Goal: Transaction & Acquisition: Obtain resource

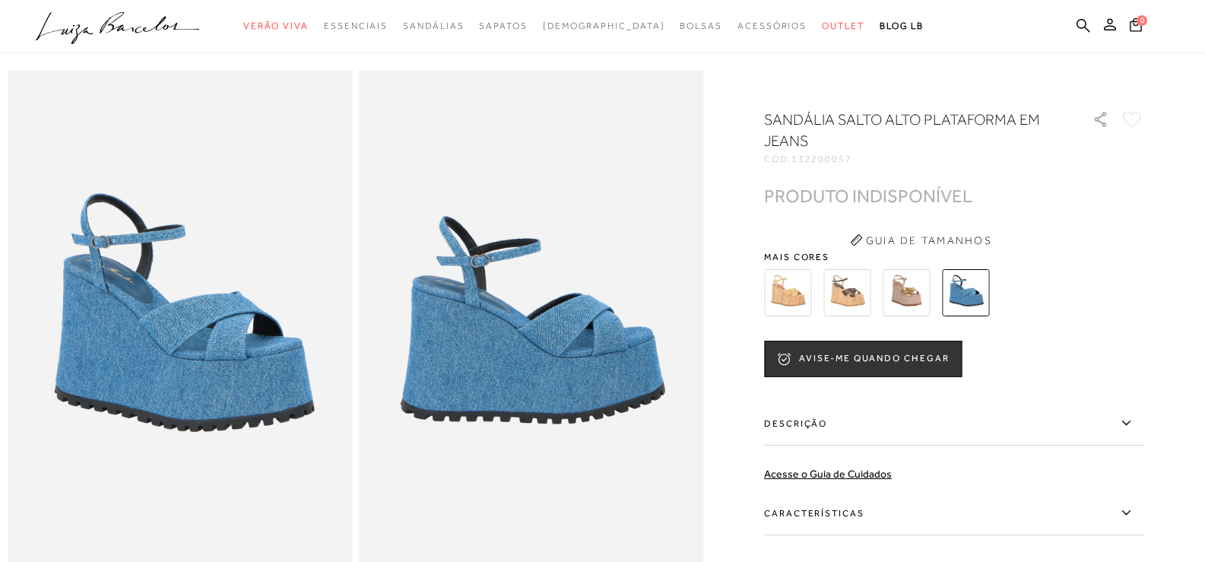
scroll to position [76, 0]
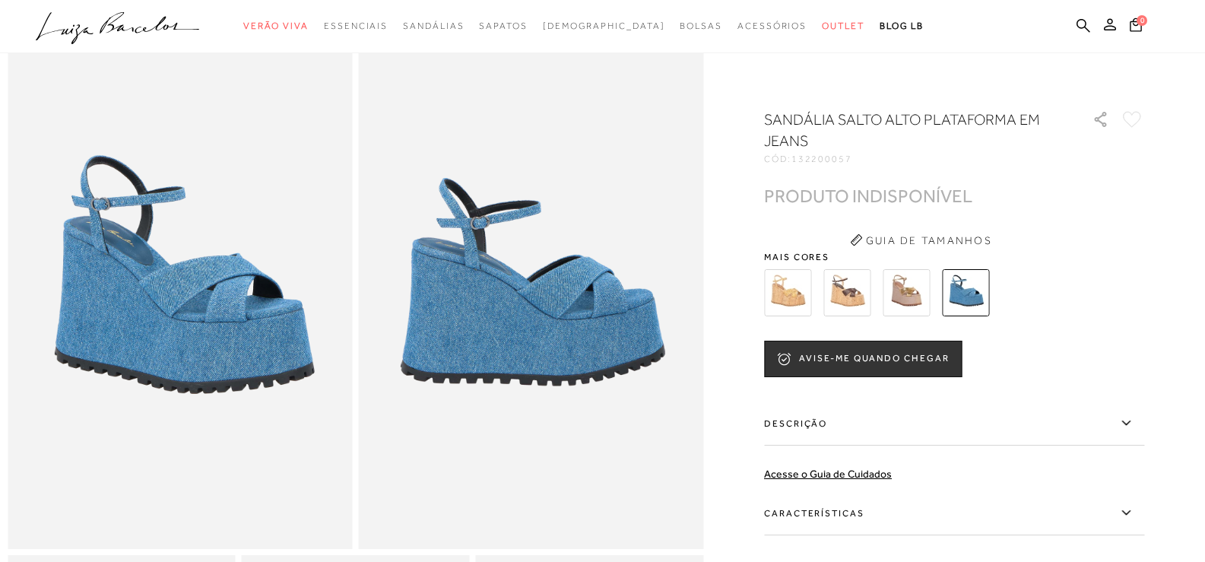
click at [910, 309] on img at bounding box center [905, 292] width 47 height 47
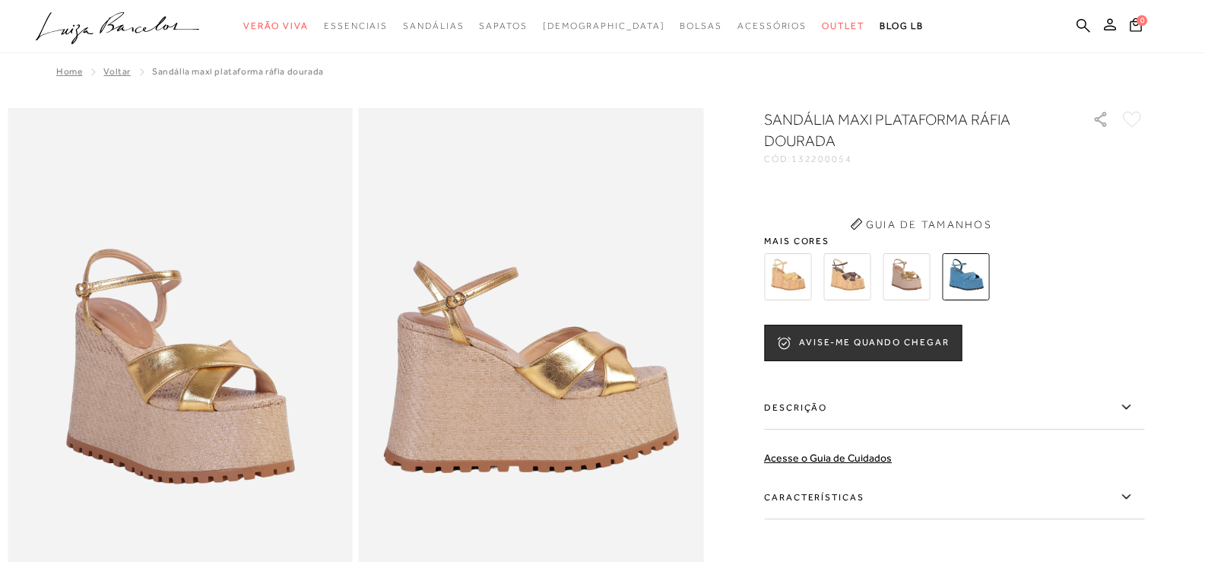
click at [809, 272] on img at bounding box center [787, 276] width 47 height 47
click at [973, 271] on img at bounding box center [965, 276] width 47 height 47
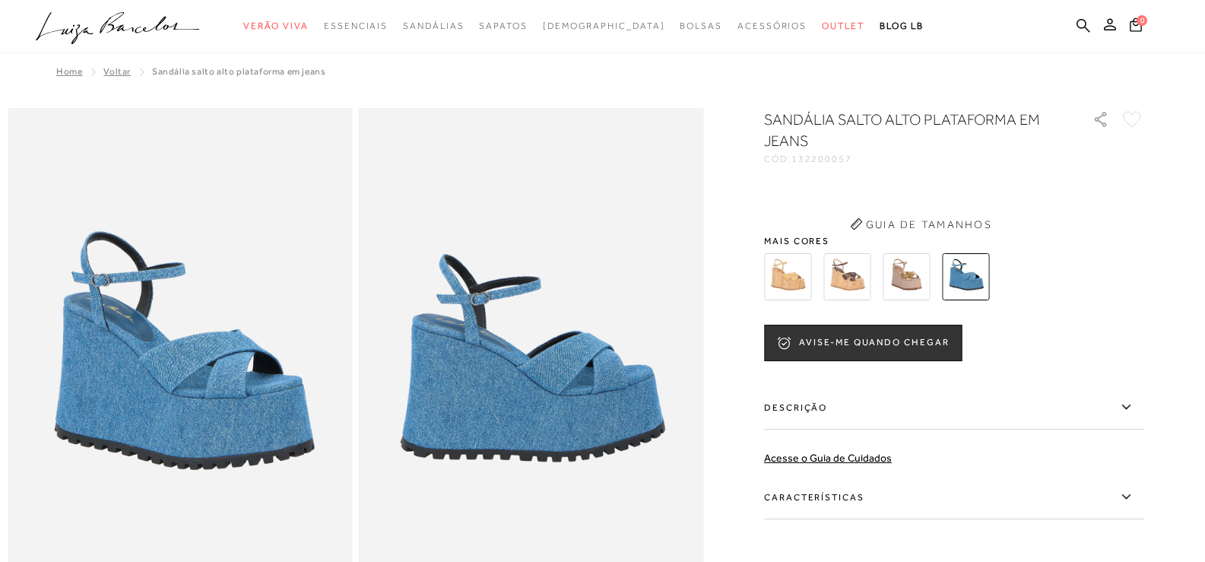
click at [917, 255] on img at bounding box center [905, 276] width 47 height 47
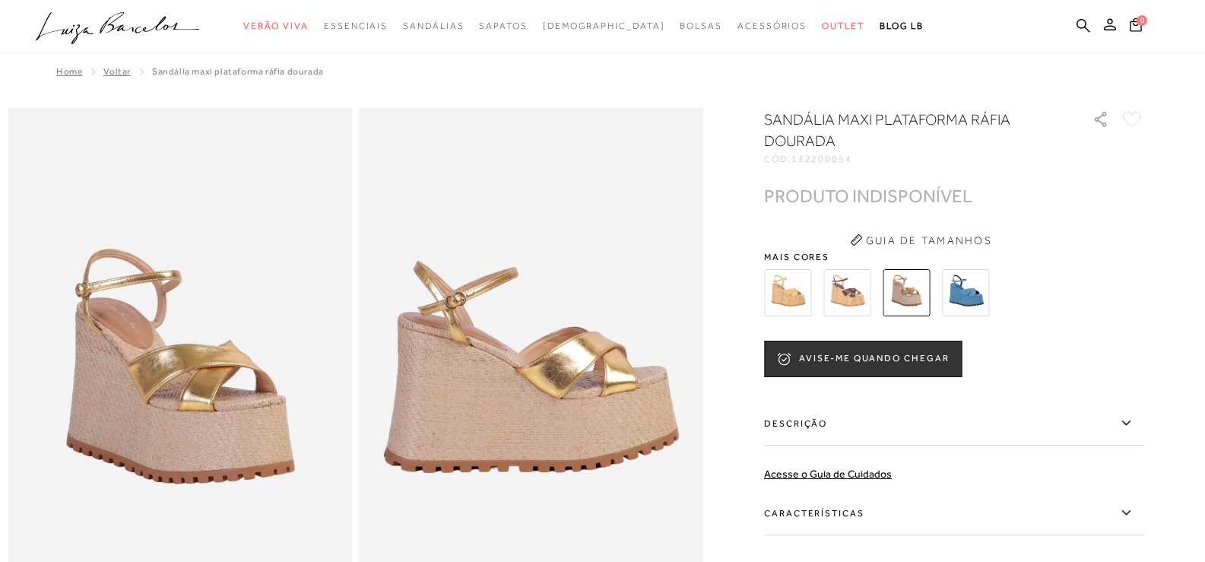
click at [765, 283] on div at bounding box center [935, 292] width 353 height 56
click at [784, 293] on img at bounding box center [787, 292] width 47 height 47
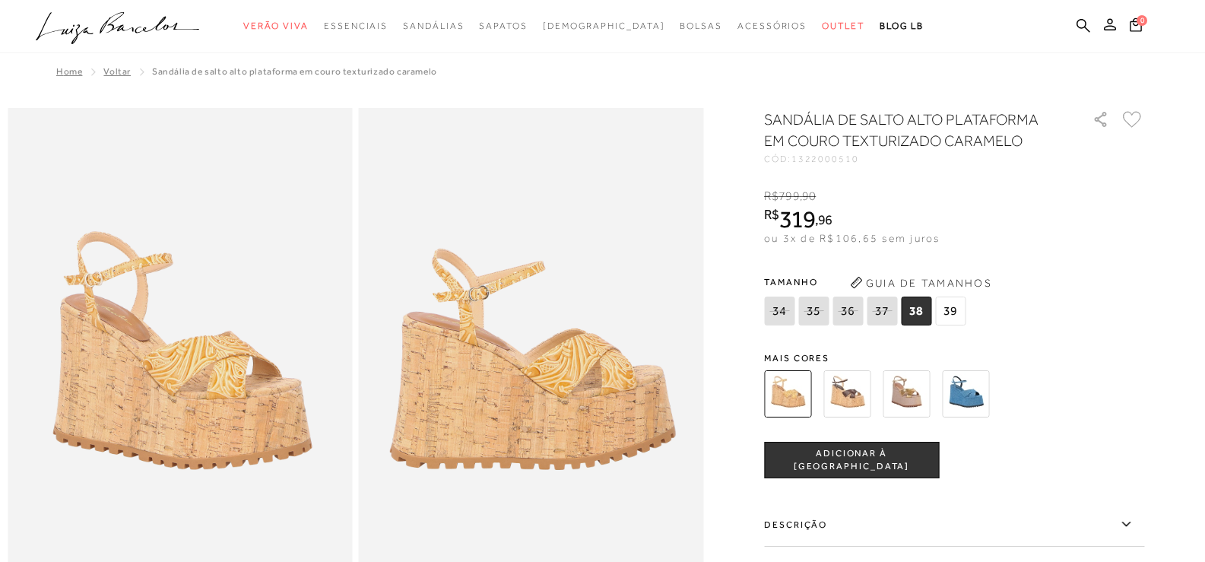
click at [847, 394] on img at bounding box center [846, 393] width 47 height 47
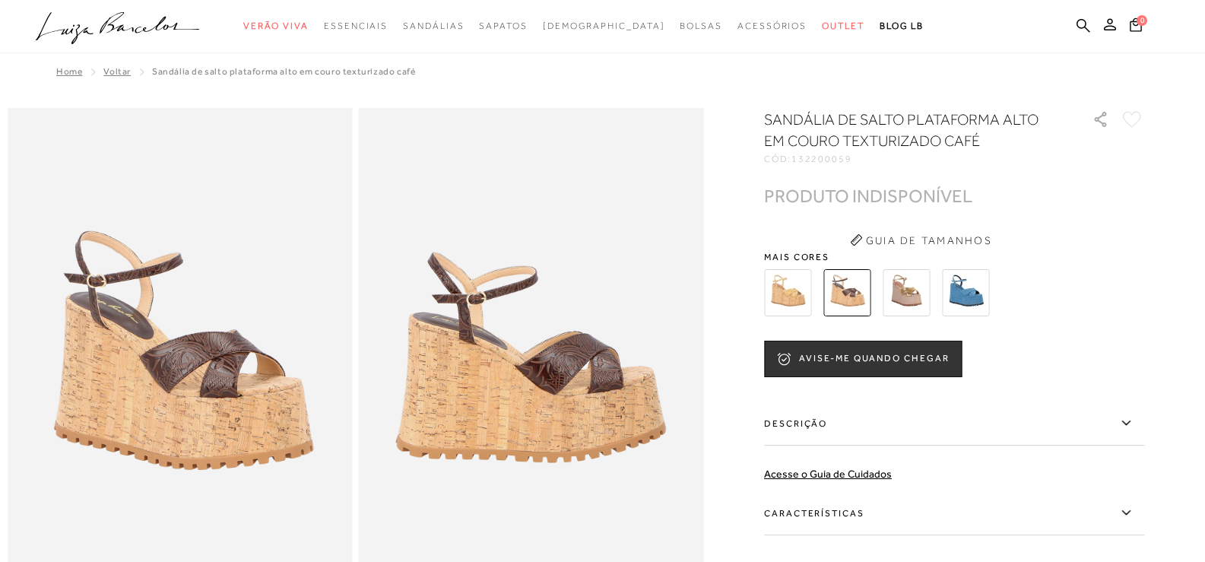
click at [989, 281] on img at bounding box center [965, 292] width 47 height 47
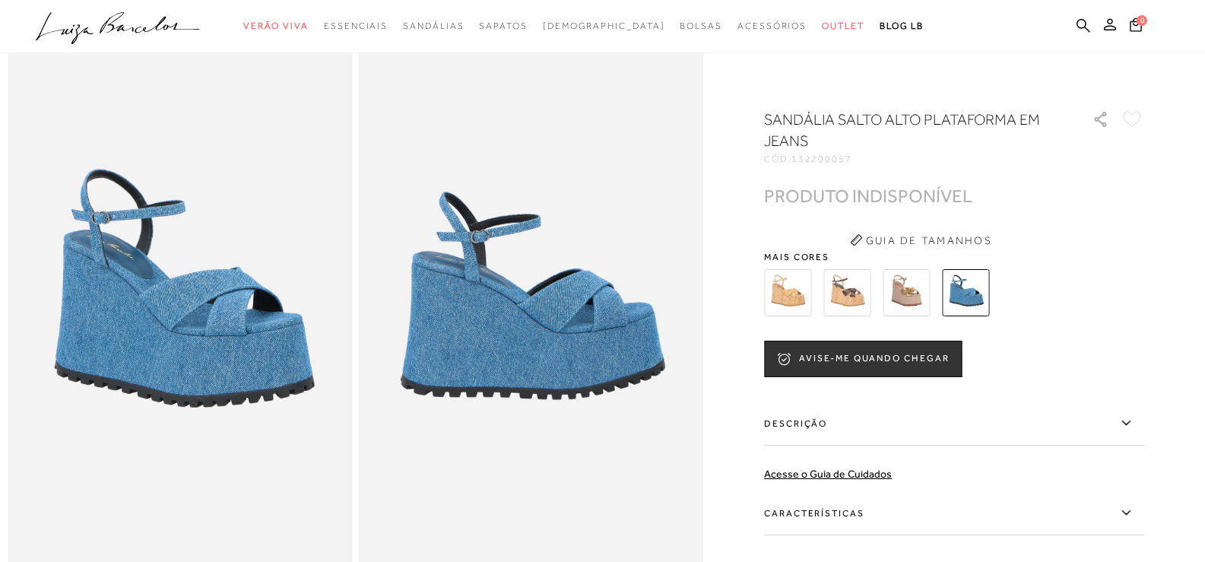
scroll to position [152, 0]
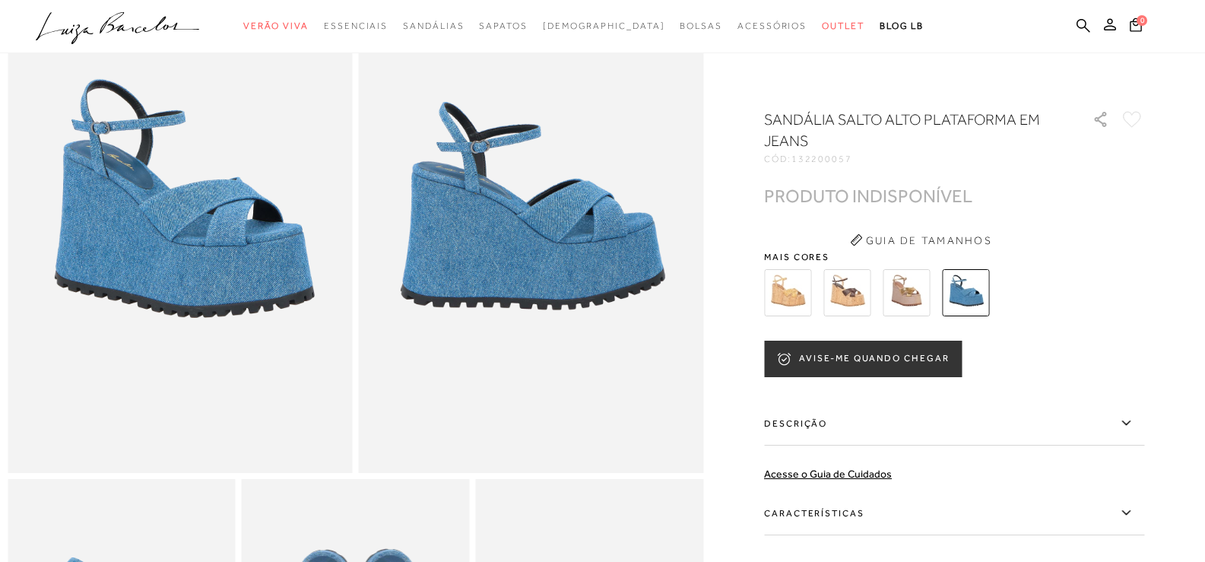
click at [920, 355] on button "AVISE-ME QUANDO CHEGAR" at bounding box center [863, 358] width 198 height 36
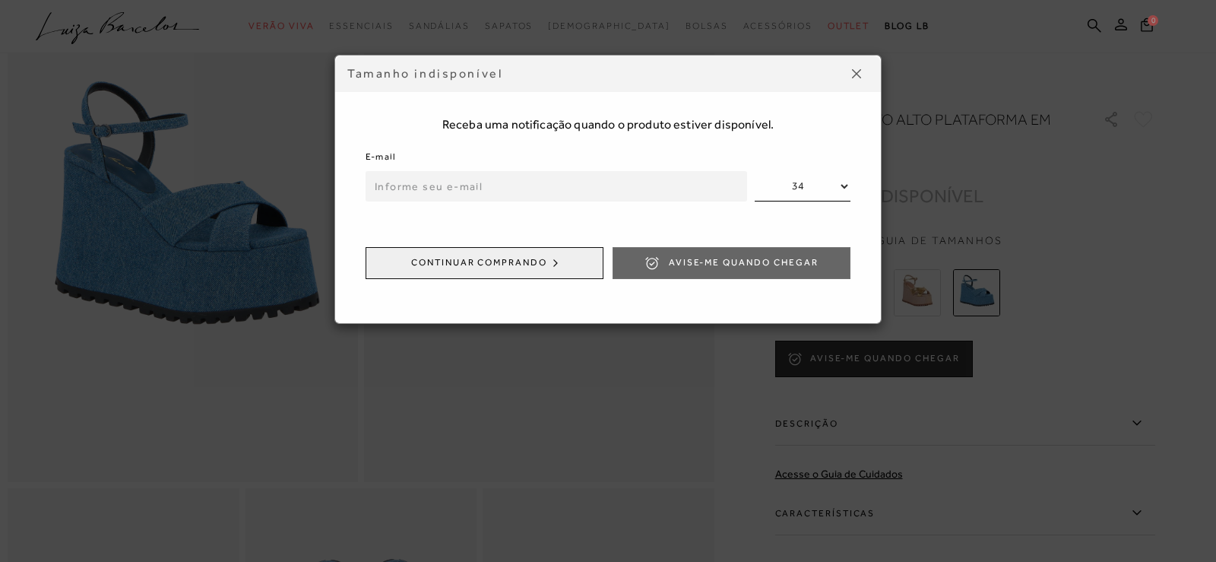
drag, startPoint x: 511, startPoint y: 178, endPoint x: 486, endPoint y: 219, distance: 48.1
click at [511, 180] on input "email" at bounding box center [557, 186] width 382 height 30
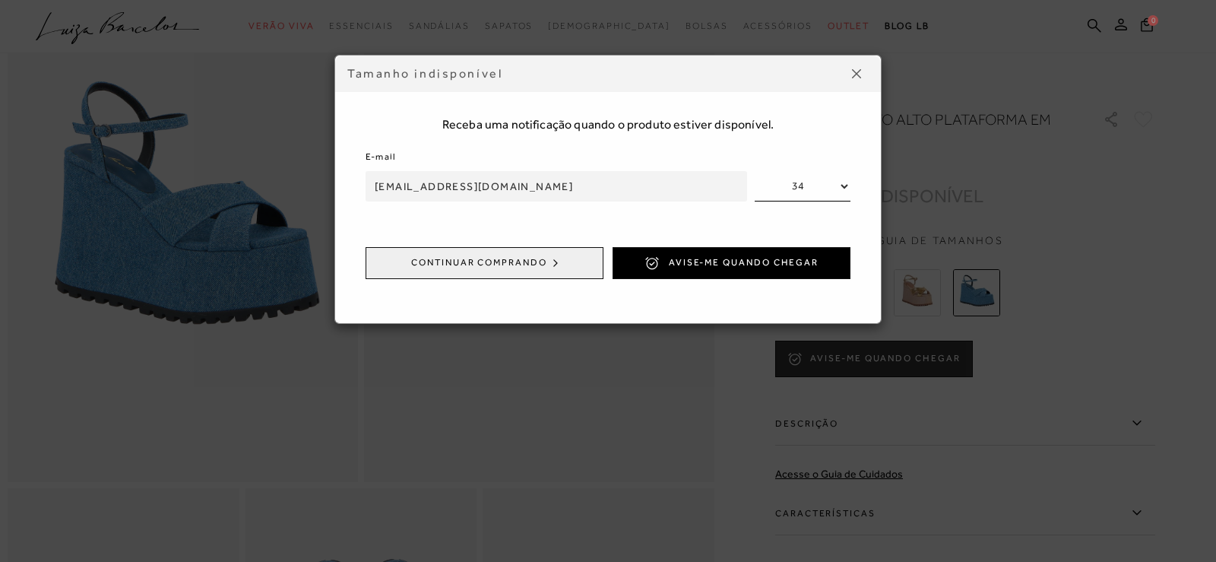
type input "[EMAIL_ADDRESS][DOMAIN_NAME]"
click at [787, 192] on select "34 35 36 37 38 39" at bounding box center [803, 186] width 96 height 30
select select
click at [755, 171] on select "34 35 36 37 38 39" at bounding box center [803, 186] width 96 height 30
click at [793, 261] on span "Avise-me quando chegar" at bounding box center [744, 262] width 150 height 13
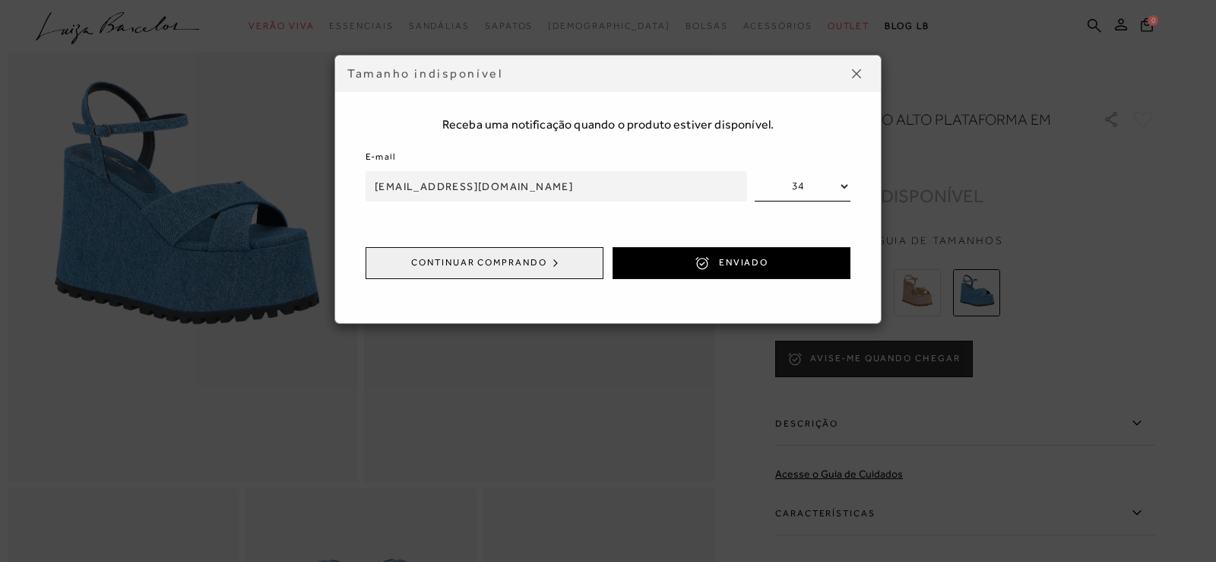
click at [849, 79] on button at bounding box center [856, 74] width 24 height 24
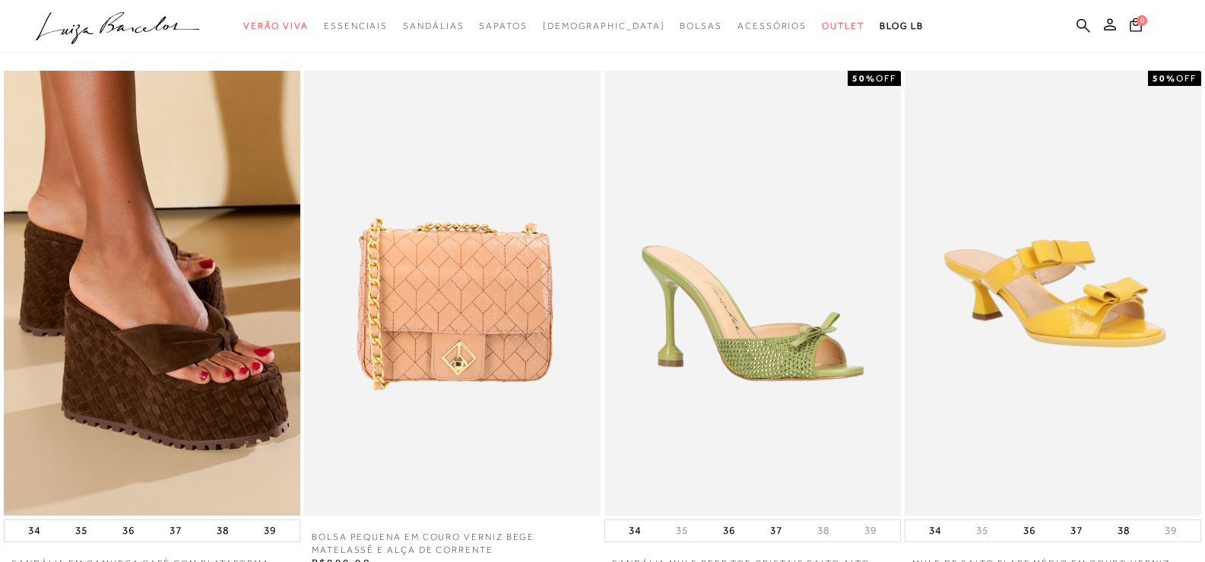
scroll to position [1292, 0]
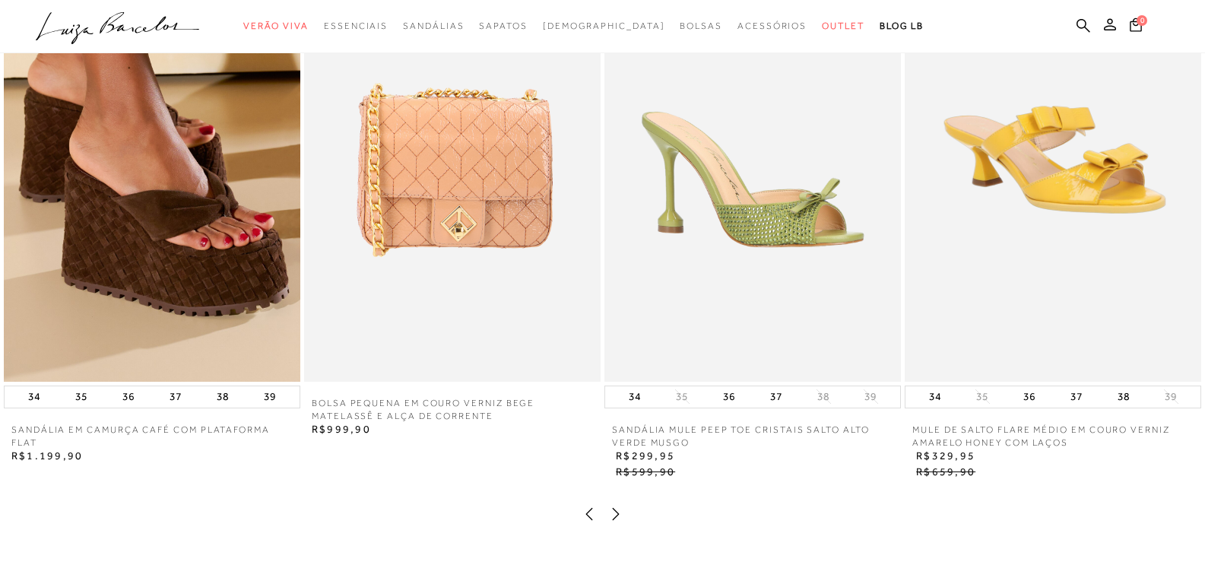
click at [193, 207] on img at bounding box center [152, 159] width 296 height 445
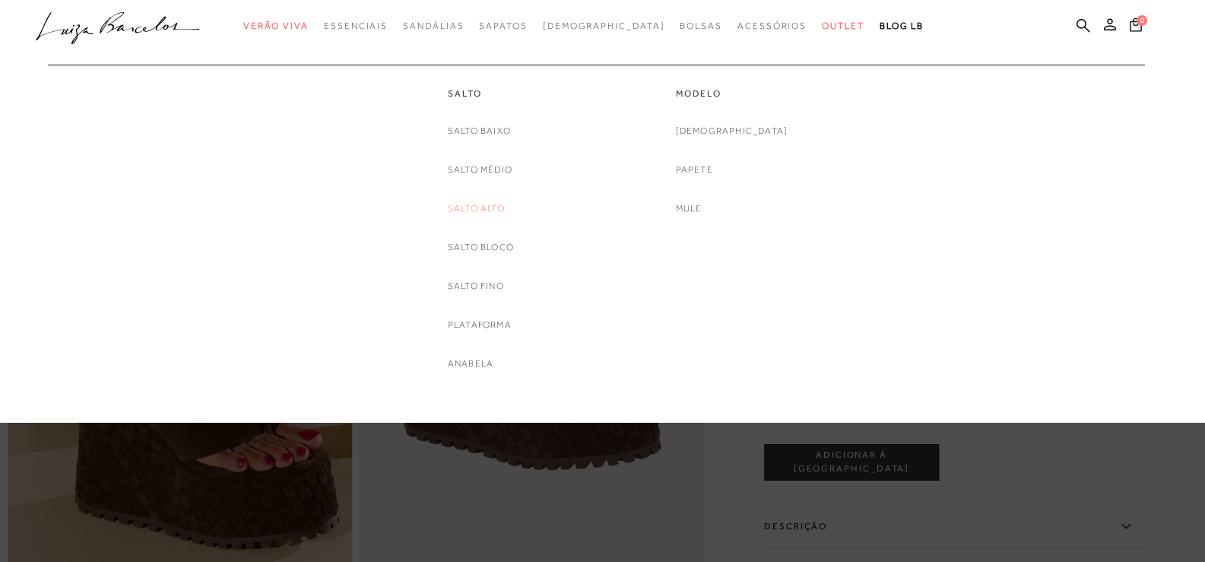
click at [489, 201] on link "Salto Alto" at bounding box center [476, 209] width 57 height 16
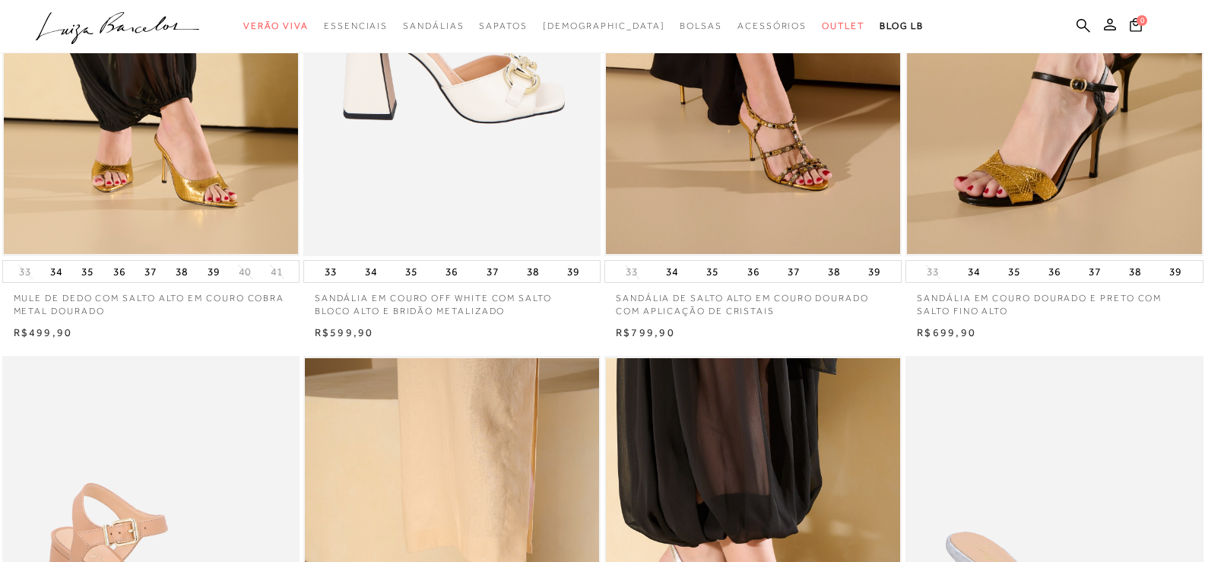
scroll to position [304, 0]
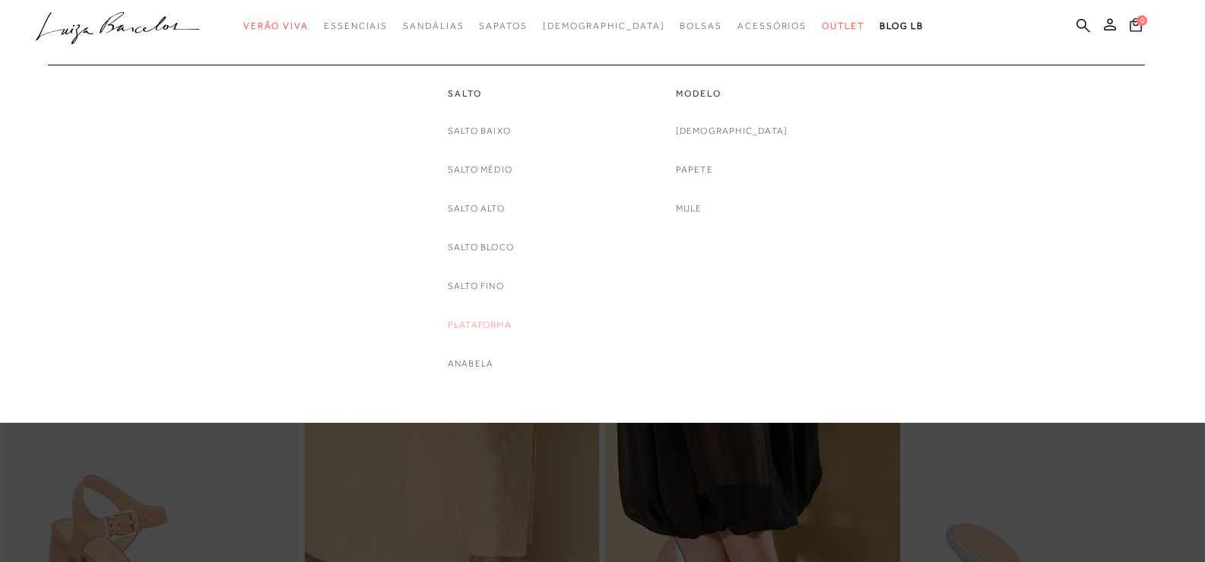
click at [487, 325] on link "Plataforma" at bounding box center [480, 325] width 64 height 16
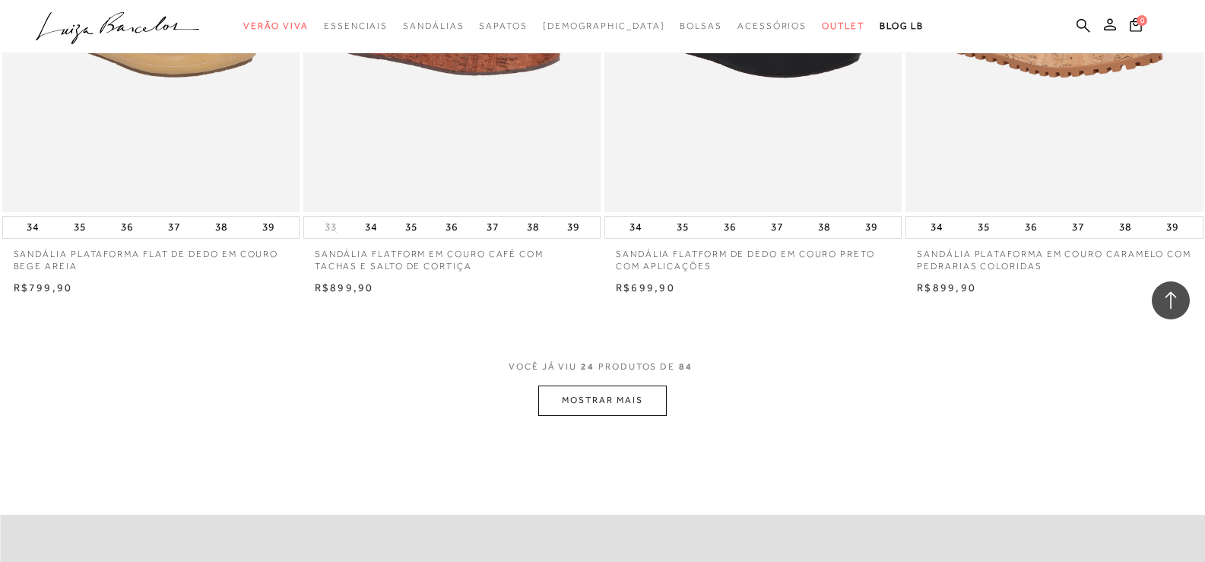
scroll to position [3116, 0]
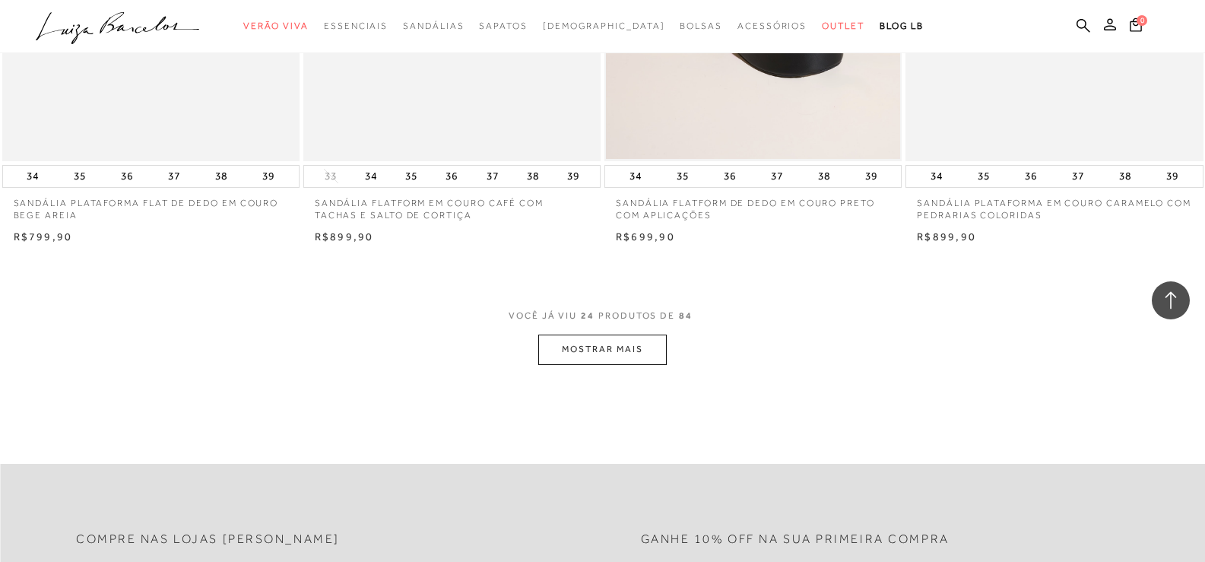
click at [603, 343] on button "MOSTRAR MAIS" at bounding box center [602, 349] width 128 height 30
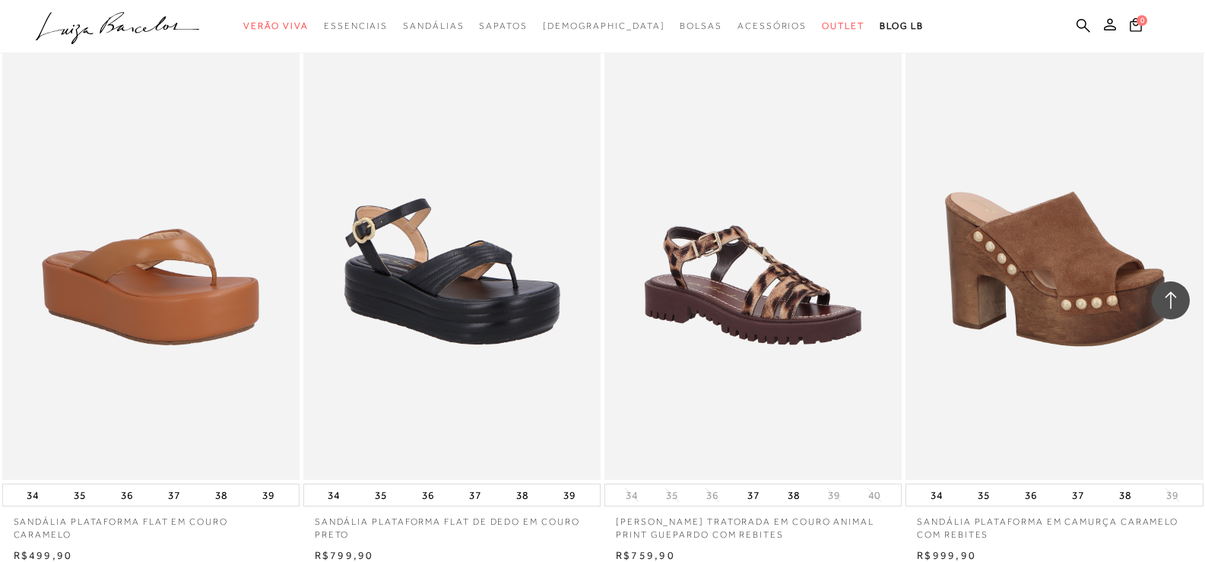
scroll to position [6460, 0]
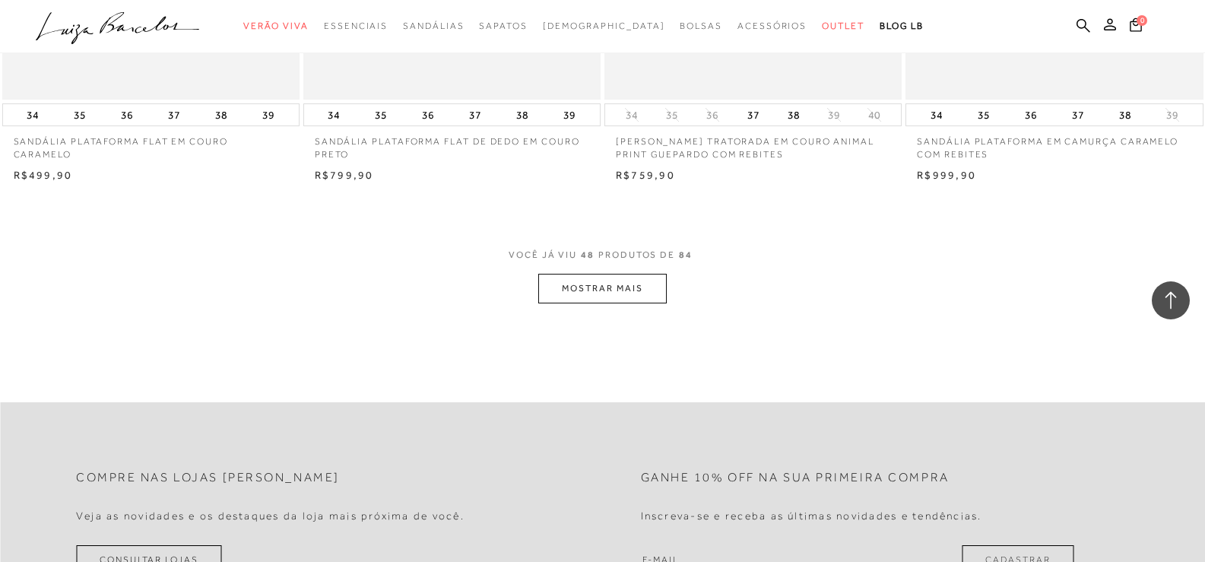
click at [656, 287] on button "MOSTRAR MAIS" at bounding box center [602, 289] width 128 height 30
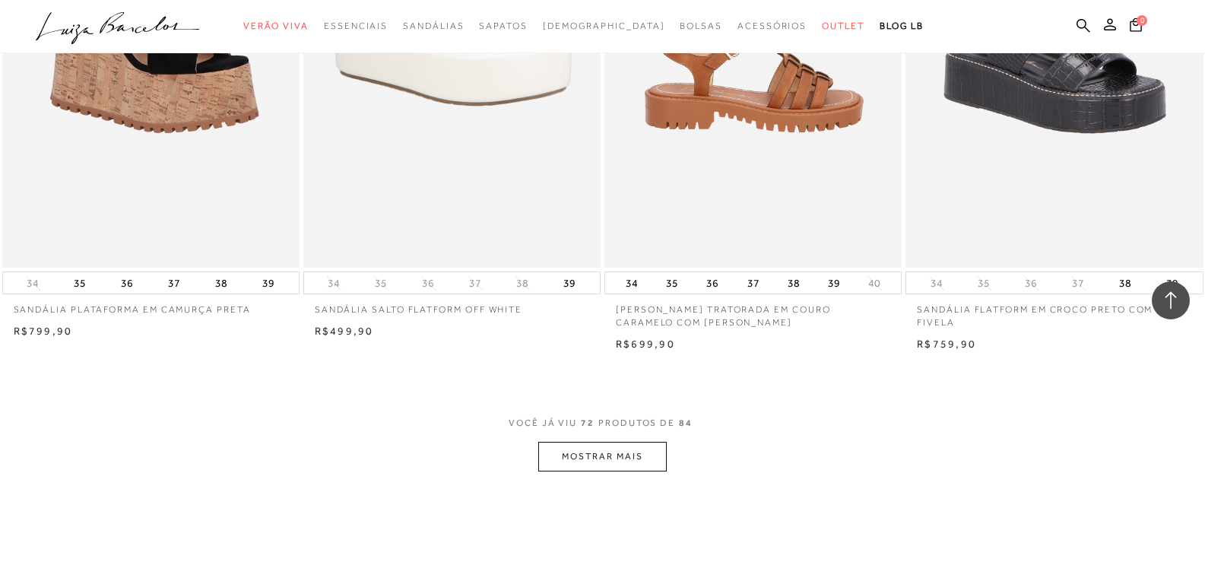
scroll to position [9576, 0]
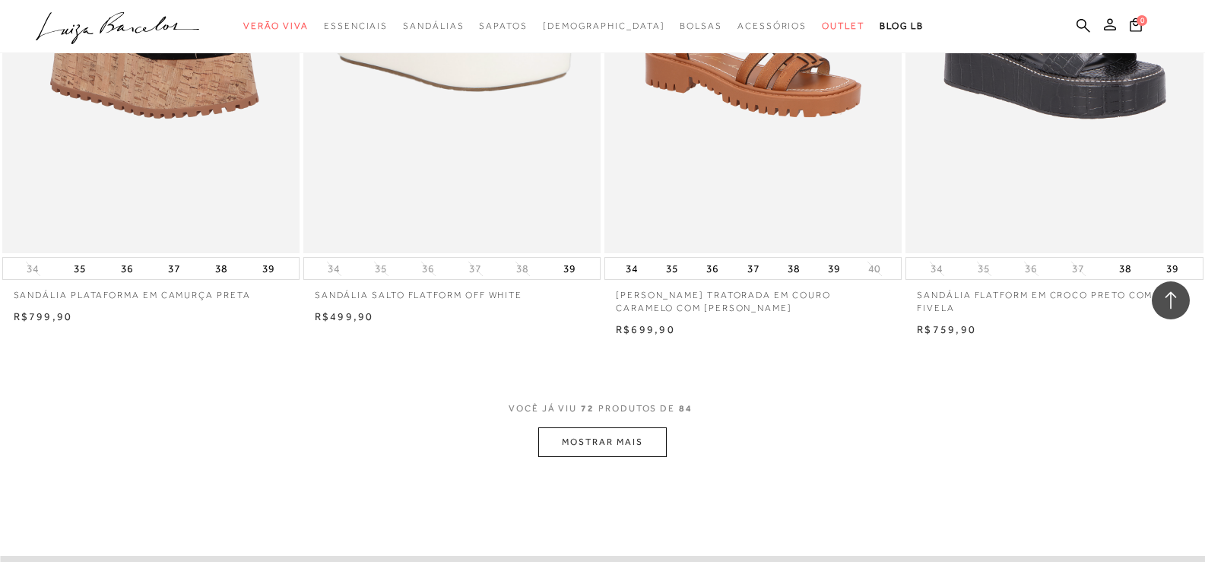
click at [640, 439] on button "MOSTRAR MAIS" at bounding box center [602, 442] width 128 height 30
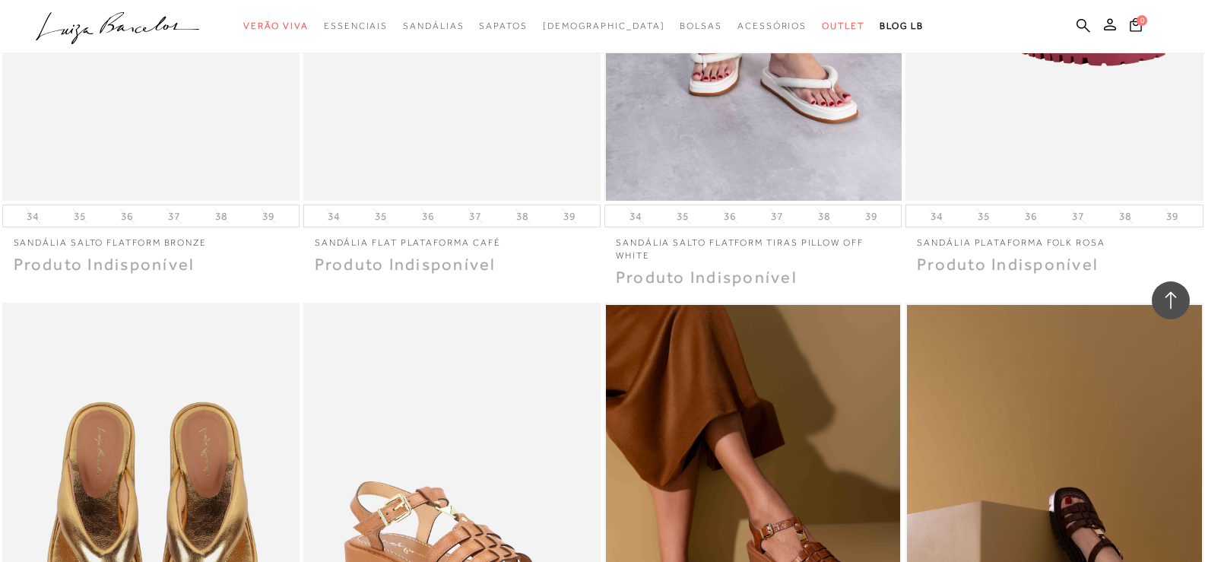
scroll to position [10412, 0]
